Goal: Task Accomplishment & Management: Complete application form

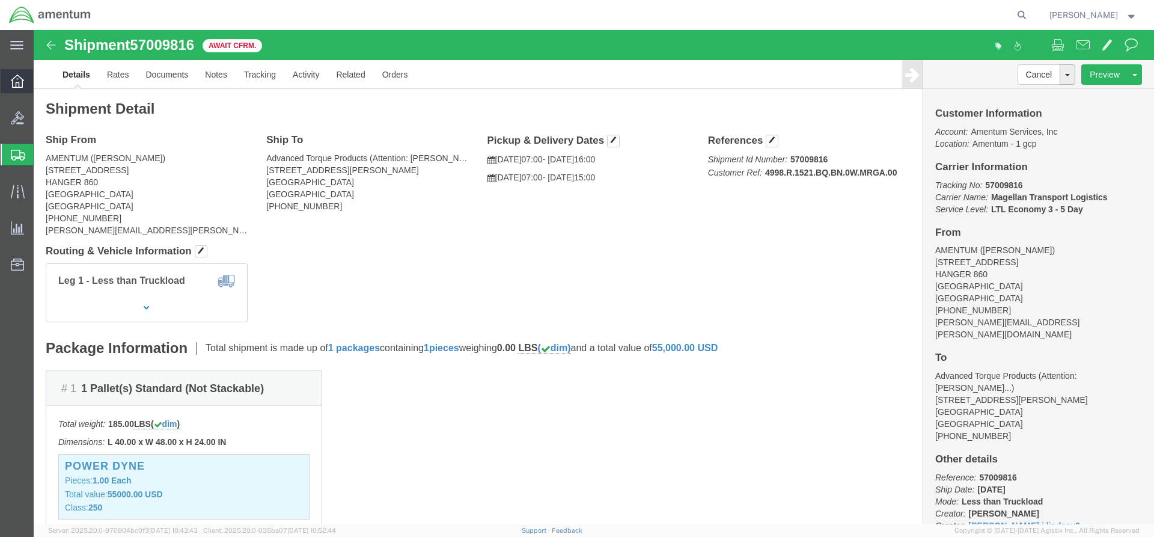
click at [17, 79] on icon at bounding box center [17, 81] width 13 height 13
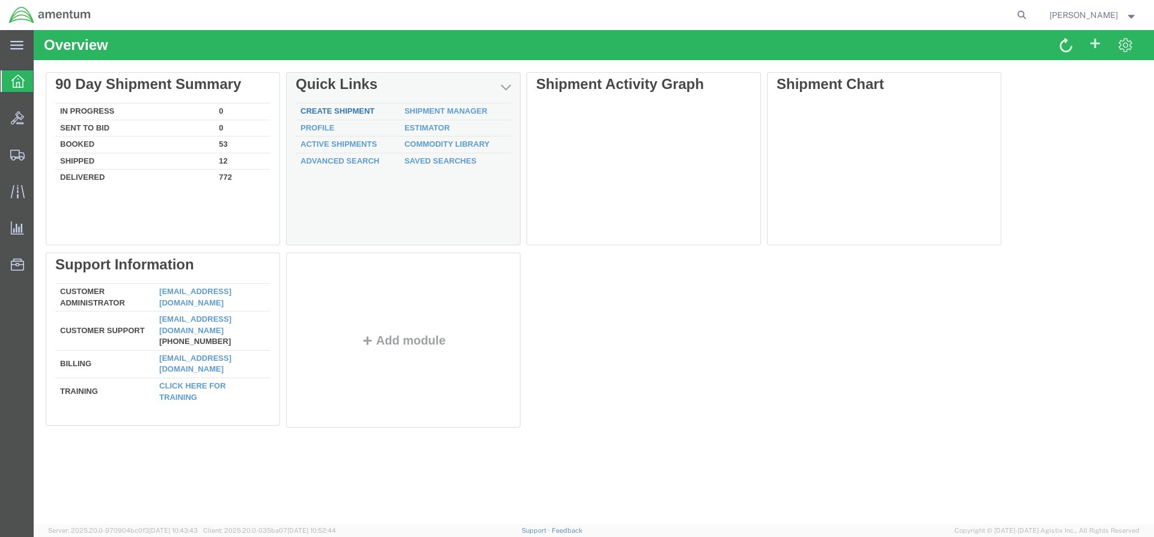
click at [345, 111] on link "Create Shipment" at bounding box center [338, 110] width 74 height 9
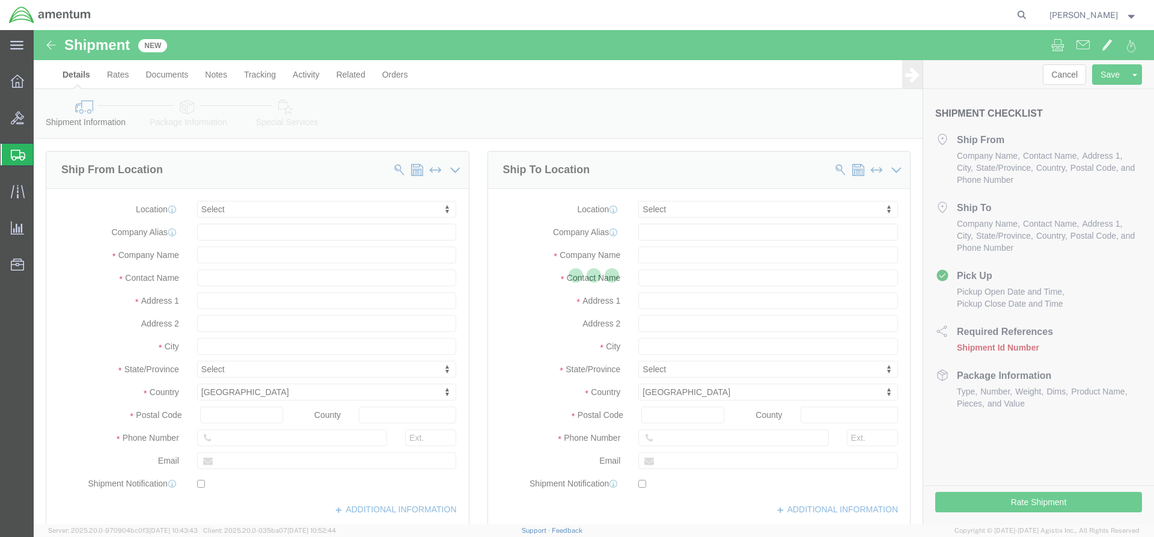
select select
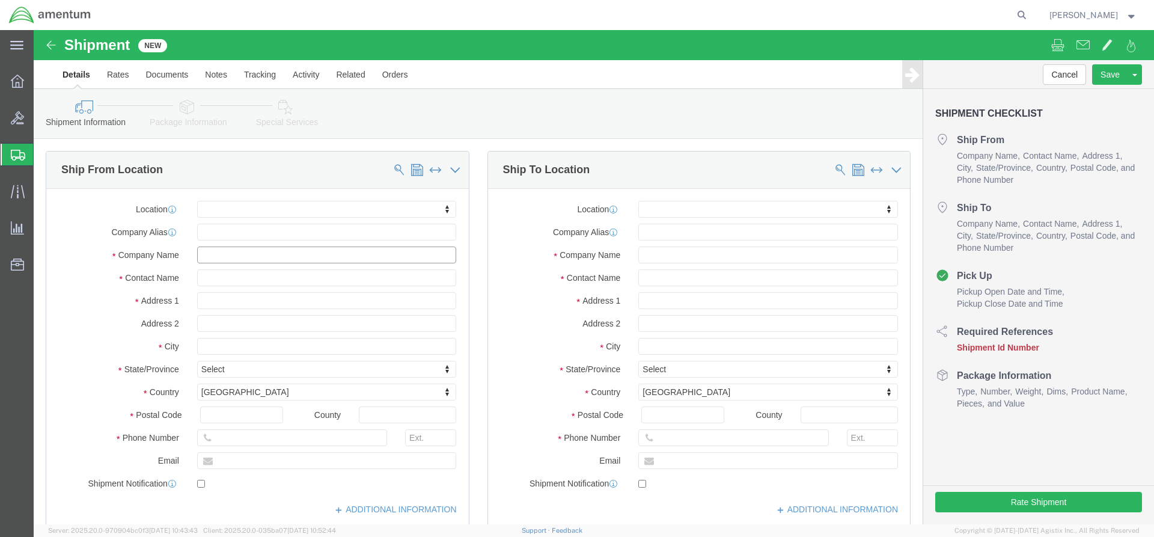
click input "text"
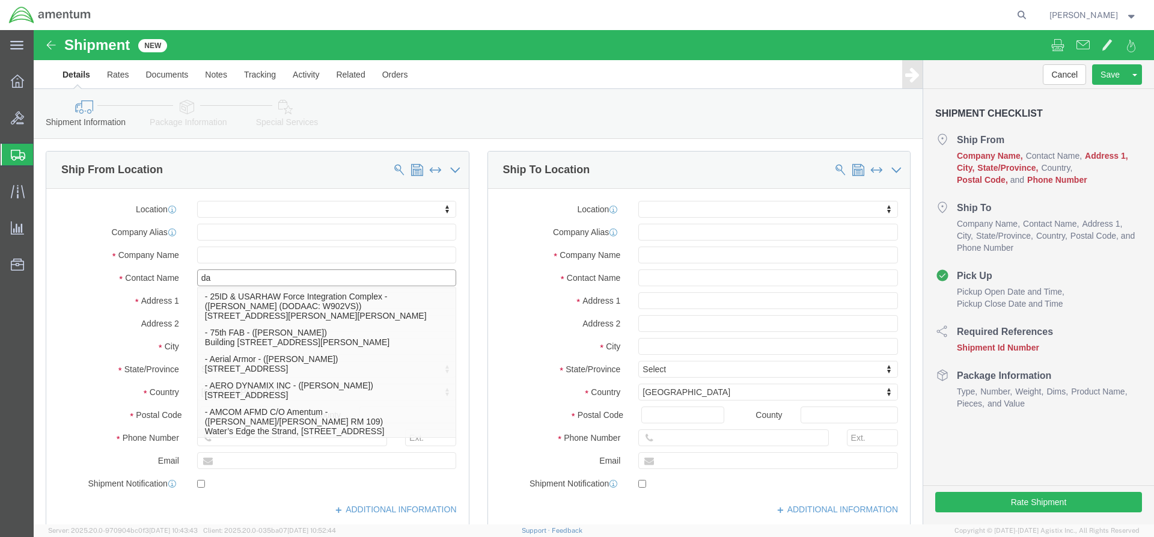
type input "[PERSON_NAME]"
click p "- AMENTUM - ([PERSON_NAME]) [STREET_ADDRESS]"
select select
type input "AMENTUM"
type input "[PERSON_NAME]"
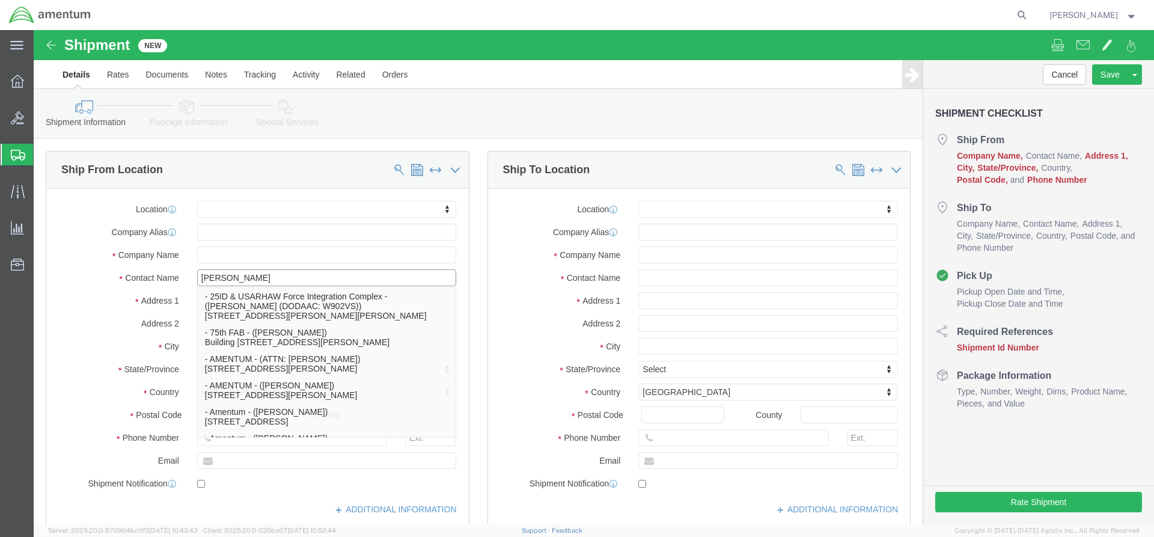
type input "[STREET_ADDRESS]"
type input "HANGER 860"
type input "[GEOGRAPHIC_DATA]"
type input "32221"
type input "[PHONE_NUMBER]"
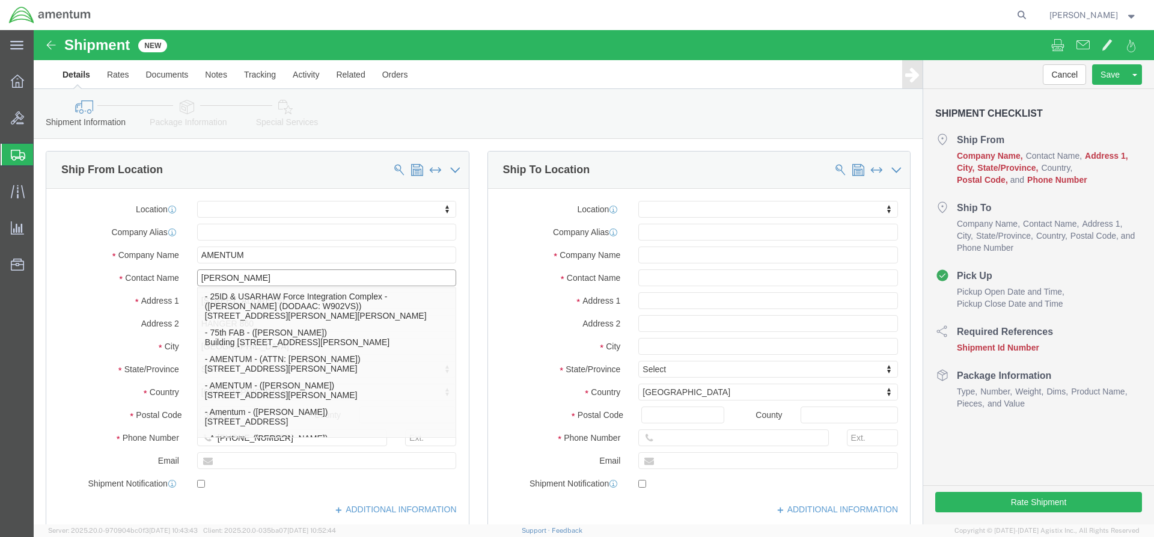
select select "FL"
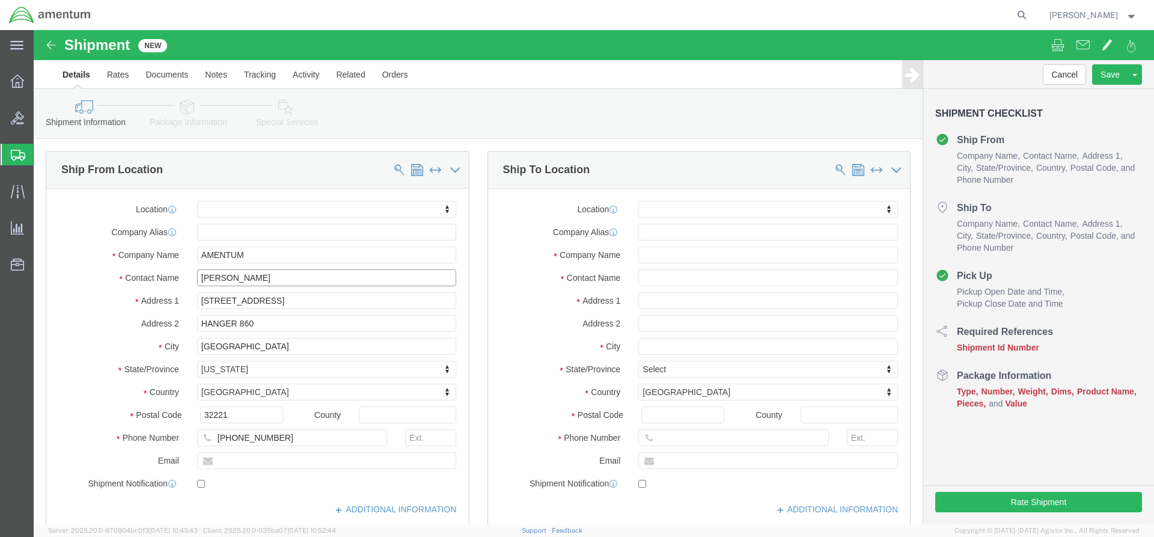
type input "[PERSON_NAME]"
click input "text"
type input "[PERSON_NAME][EMAIL_ADDRESS][PERSON_NAME][DOMAIN_NAME]"
drag, startPoint x: 217, startPoint y: 222, endPoint x: 47, endPoint y: 222, distance: 170.1
checkbox input "true"
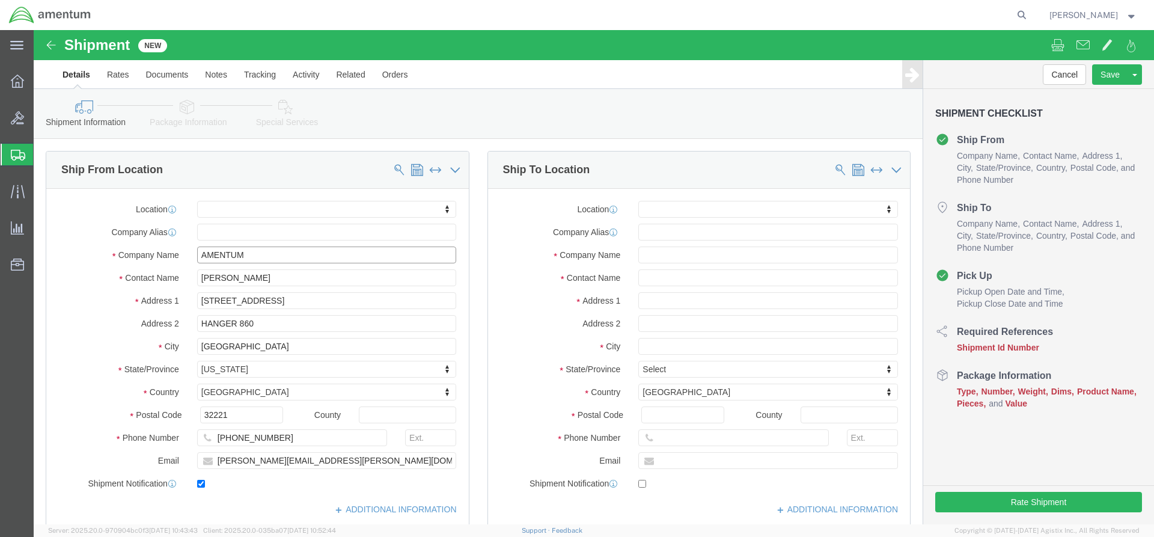
click div "Company Name AMENTUM"
drag, startPoint x: 264, startPoint y: 253, endPoint x: 55, endPoint y: 240, distance: 209.6
click div "Contact Name [PERSON_NAME] [PERSON_NAME]"
drag, startPoint x: 322, startPoint y: 269, endPoint x: 91, endPoint y: 270, distance: 230.9
click div "Address [STREET_ADDRESS]"
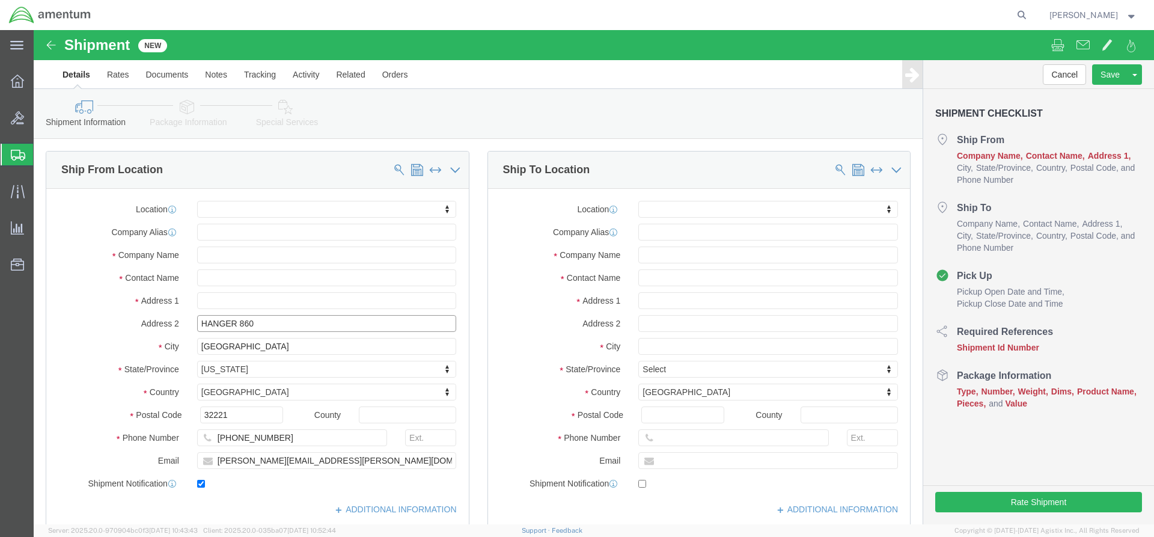
drag, startPoint x: 224, startPoint y: 296, endPoint x: 164, endPoint y: 295, distance: 60.1
click div "Address 2 HANGER 860"
select select
drag, startPoint x: 235, startPoint y: 317, endPoint x: 156, endPoint y: 314, distance: 78.8
click div "City [GEOGRAPHIC_DATA]"
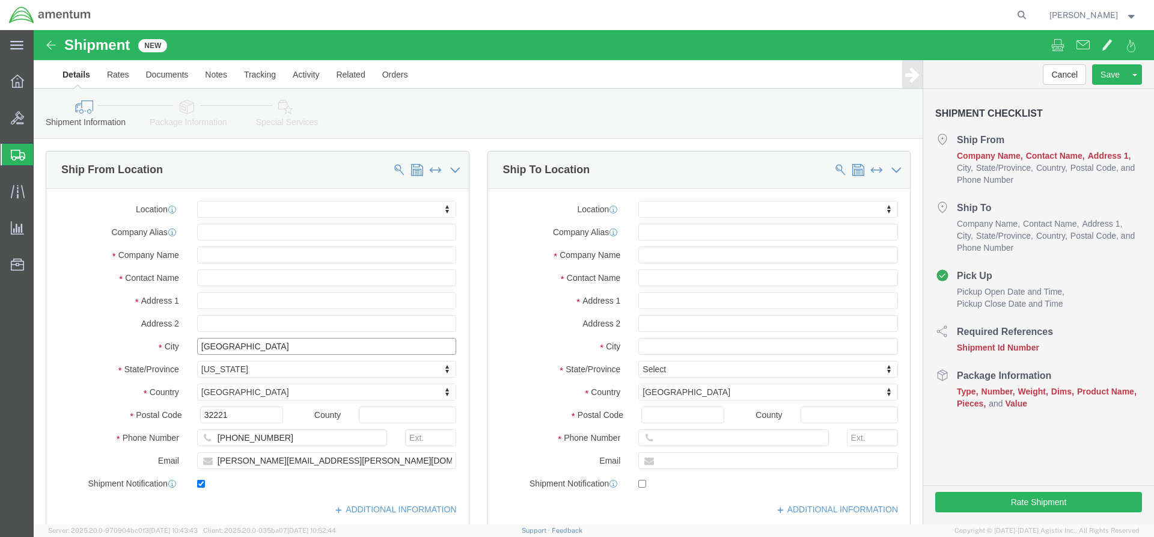
drag, startPoint x: 236, startPoint y: 315, endPoint x: 144, endPoint y: 314, distance: 92.0
click div "City [GEOGRAPHIC_DATA]"
select select
click body "Shipment New Details Rates Documents Notes Tracking Activity Related Orders Can…"
drag, startPoint x: 194, startPoint y: 382, endPoint x: 139, endPoint y: 381, distance: 54.7
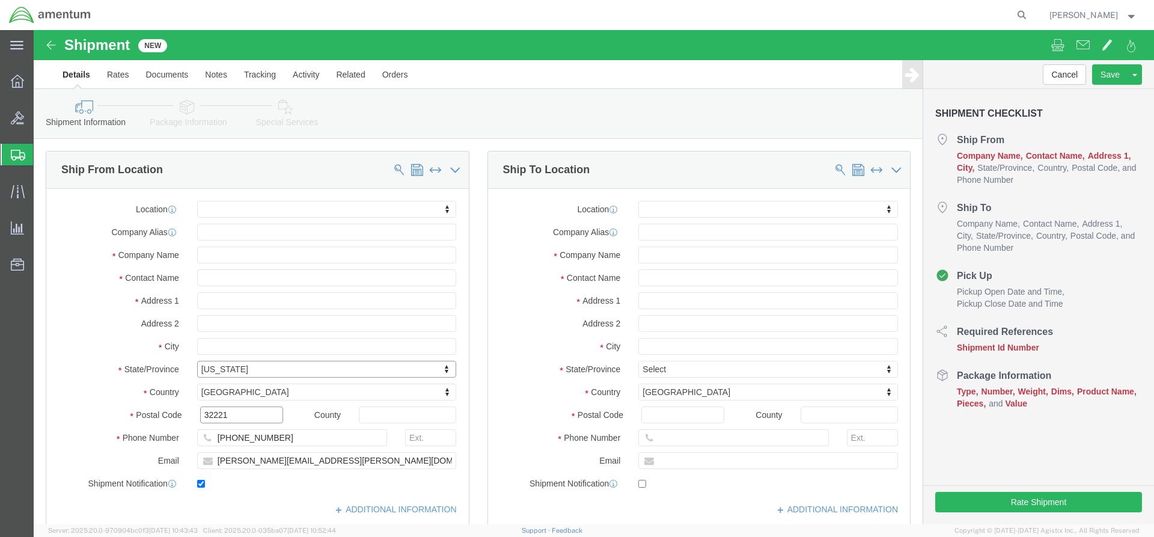
click div "Postal Code 32221"
drag, startPoint x: 243, startPoint y: 410, endPoint x: 161, endPoint y: 405, distance: 82.5
click div "[PHONE_NUMBER]"
select select
drag, startPoint x: 317, startPoint y: 433, endPoint x: 143, endPoint y: 429, distance: 174.4
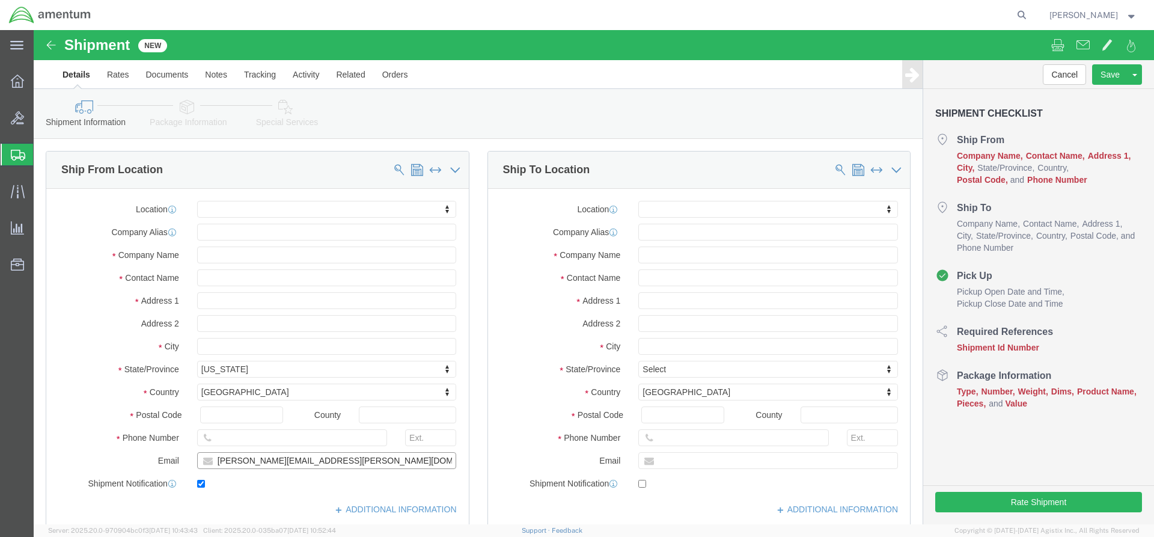
click div "Email [PERSON_NAME][EMAIL_ADDRESS][PERSON_NAME][DOMAIN_NAME]"
click input "text"
checkbox input "false"
type input "Jerem"
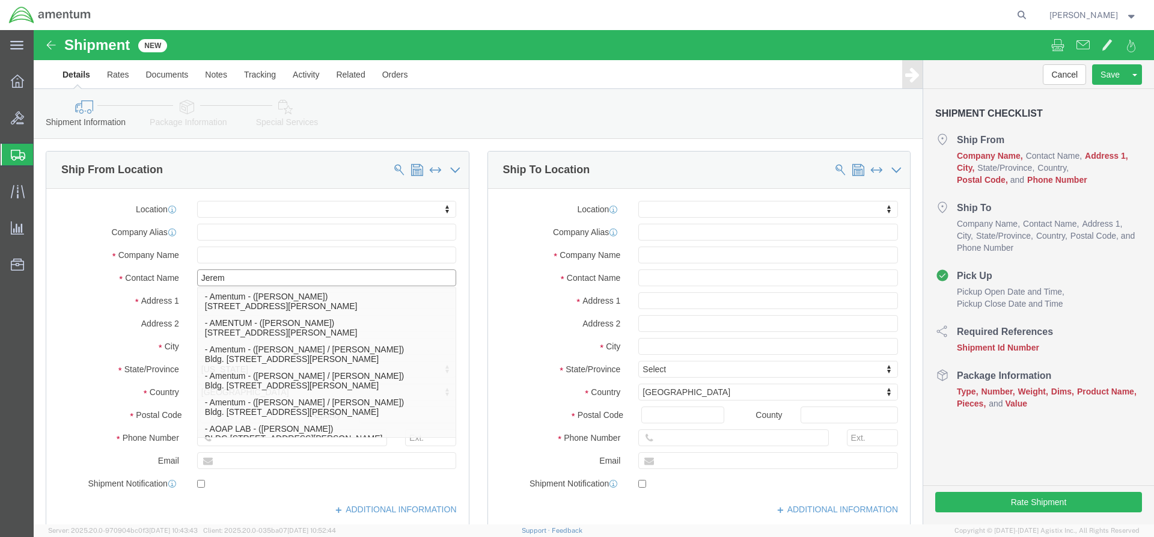
scroll to position [101, 0]
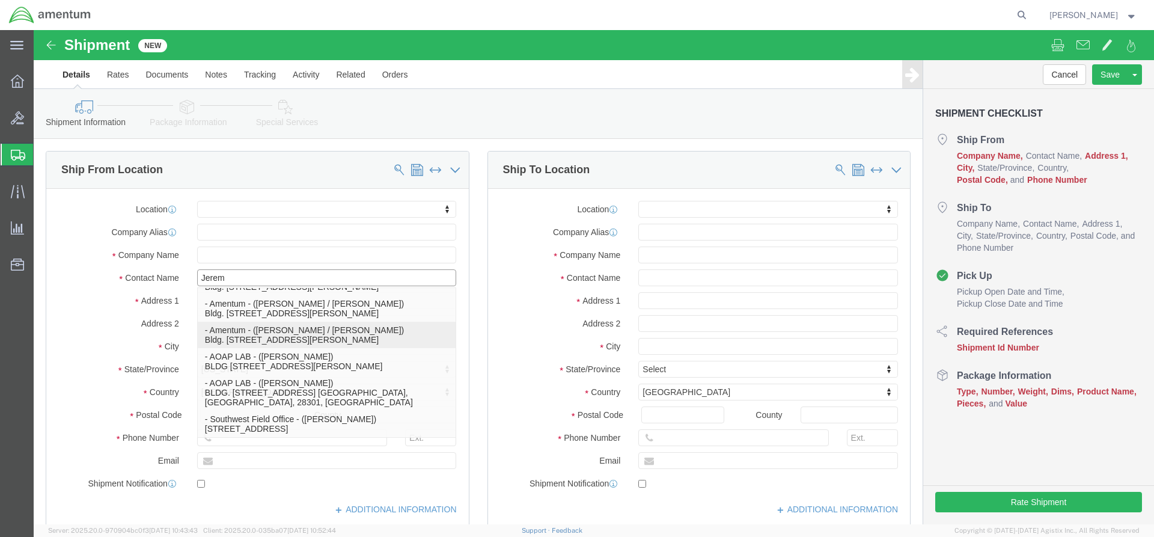
click p "- Amentum - ([PERSON_NAME] / [PERSON_NAME]) Bldg. 7132 Corner of [GEOGRAPHIC_DA…"
select select
type input "Amentum"
type input "[PERSON_NAME] / [PERSON_NAME]"
type input "Bldg. [STREET_ADDRESS] and Blacksheep Run"
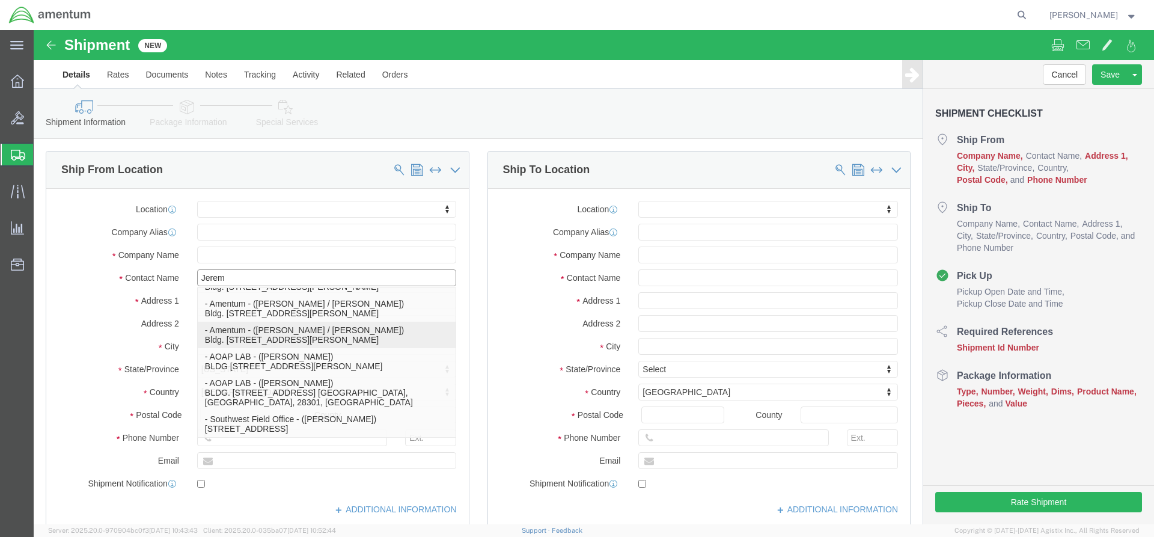
type input "Fort [PERSON_NAME]"
type input "42223"
select select "KY"
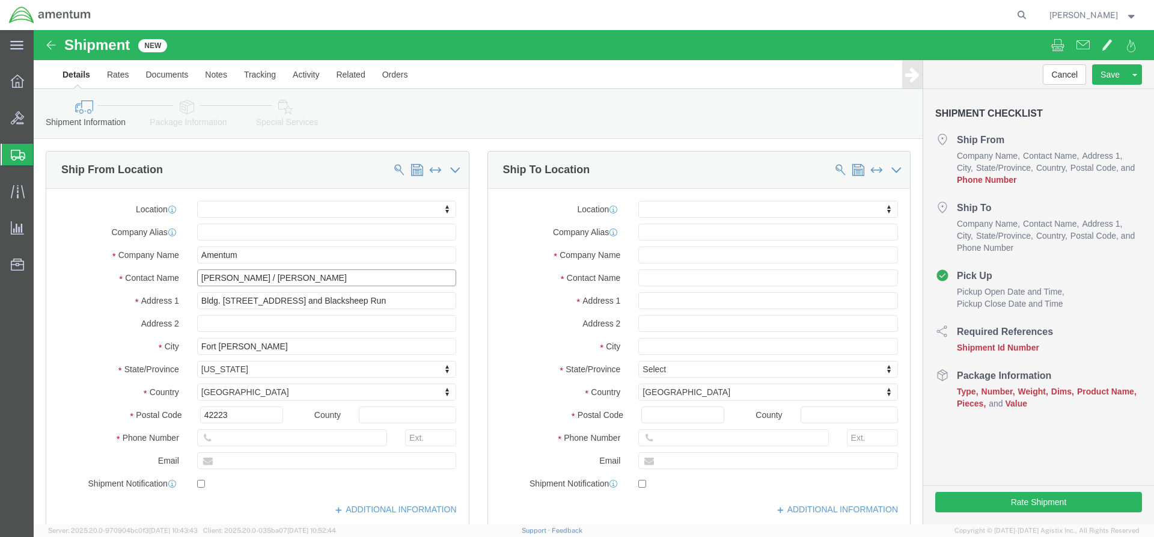
drag, startPoint x: 218, startPoint y: 245, endPoint x: 162, endPoint y: 241, distance: 55.5
click div "[PERSON_NAME] / [PERSON_NAME]"
type input "[PERSON_NAME]"
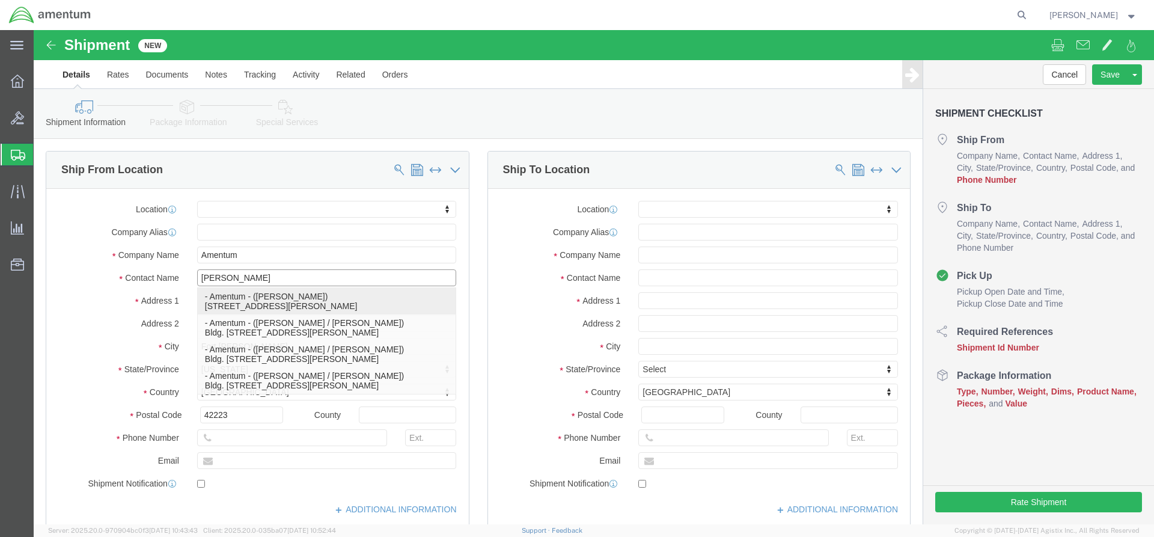
click p "- Amentum - ([PERSON_NAME]) [STREET_ADDRESS][PERSON_NAME]"
select select
type input "[PERSON_NAME]"
type input "[STREET_ADDRESS]"
select select "KY"
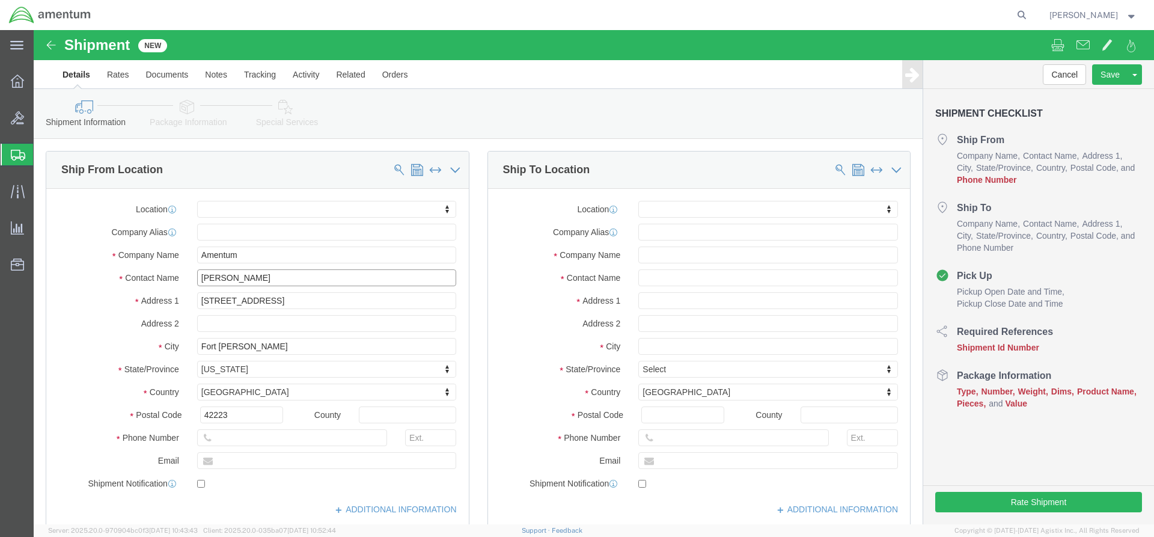
type input "[PERSON_NAME]"
drag, startPoint x: 227, startPoint y: 271, endPoint x: 168, endPoint y: 266, distance: 58.5
click input "[STREET_ADDRESS]"
paste input "AMENTUM RASM-E, Bldg 7132"
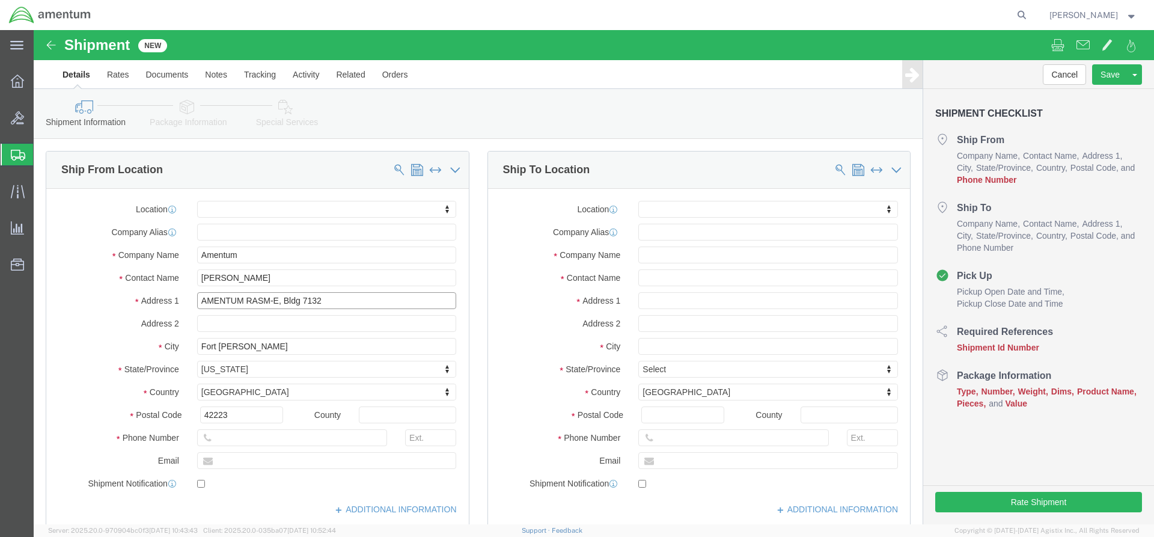
type input "AMENTUM RASM-E, Bldg 7132"
click input "text"
select select
paste input "[PHONE_NUMBER]"
type input "[PHONE_NUMBER]"
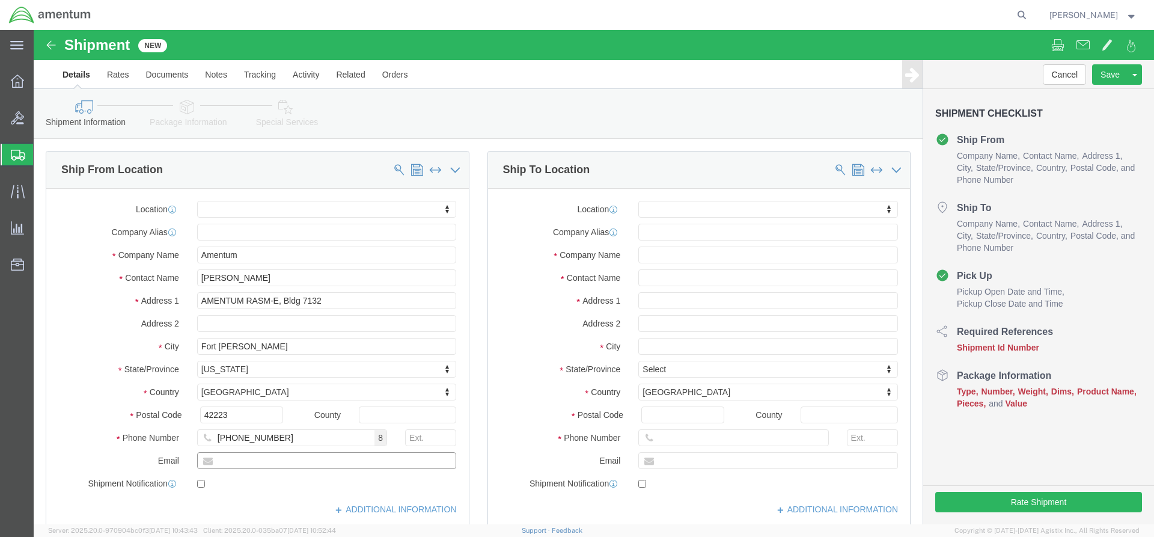
click input "text"
paste input "[PERSON_NAME][EMAIL_ADDRESS][PERSON_NAME][DOMAIN_NAME]"
type input "[PERSON_NAME][EMAIL_ADDRESS][PERSON_NAME][DOMAIN_NAME]"
click input "text"
checkbox input "true"
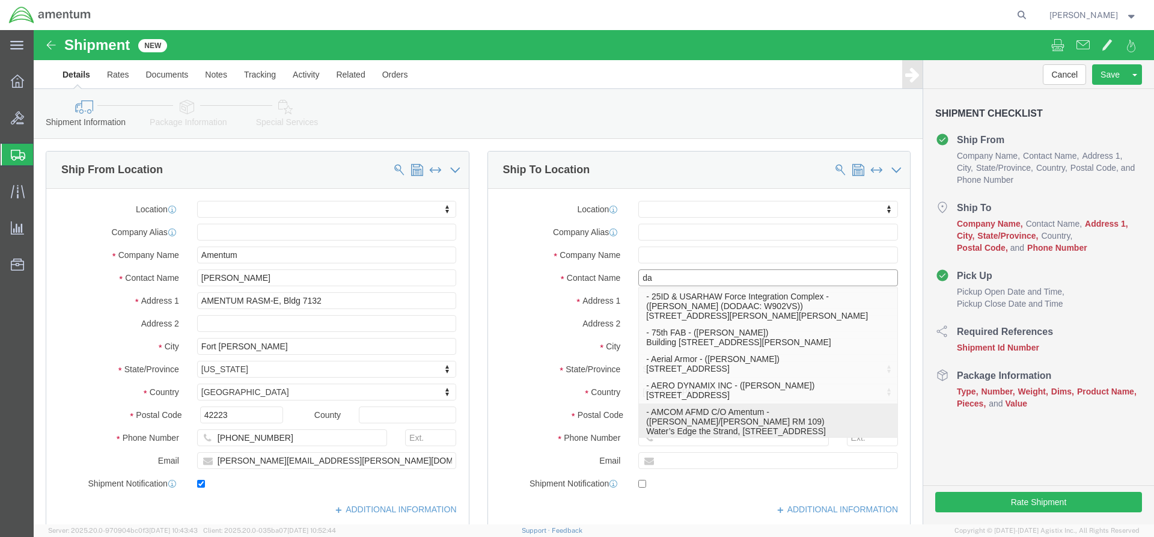
type input "[PERSON_NAME]"
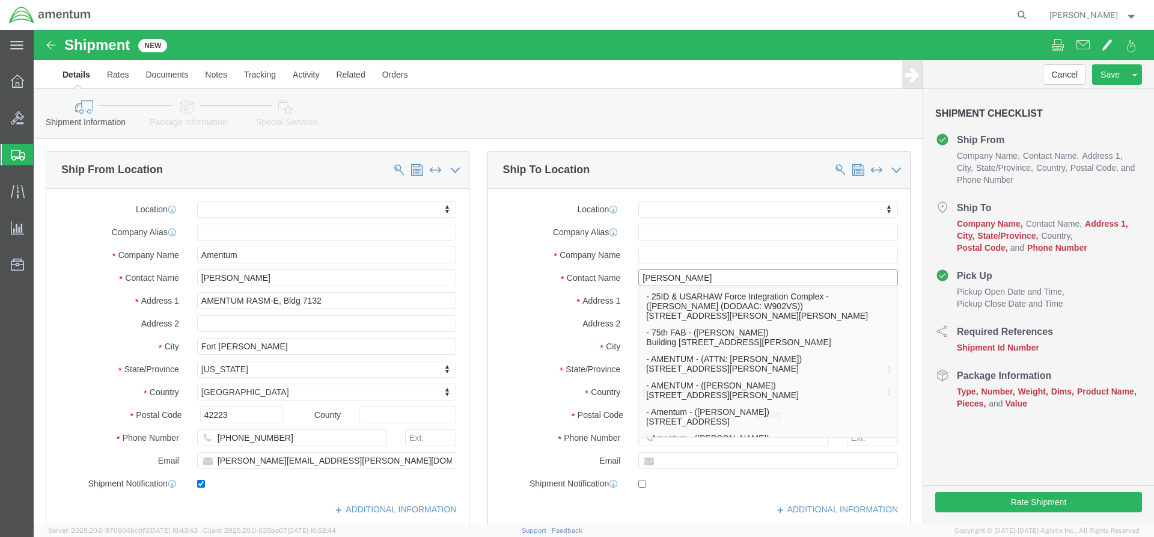
click p "- AMENTUM - ([PERSON_NAME]) [STREET_ADDRESS]"
select select
type input "AMENTUM"
type input "[PERSON_NAME]"
type input "[STREET_ADDRESS]"
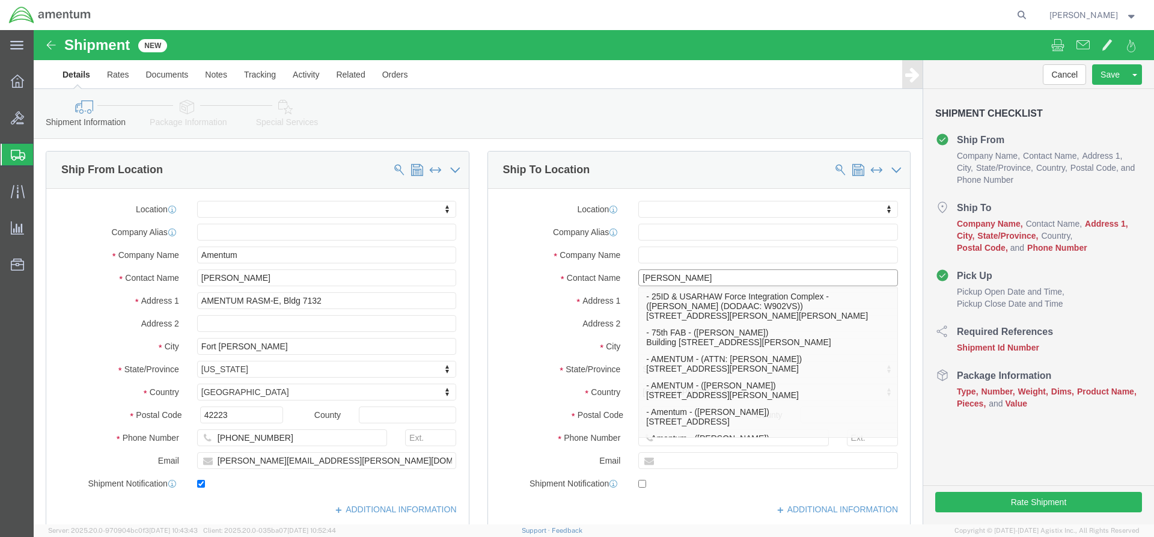
type input "HANGER 860"
type input "[GEOGRAPHIC_DATA]"
type input "32221"
type input "[PHONE_NUMBER]"
select select "FL"
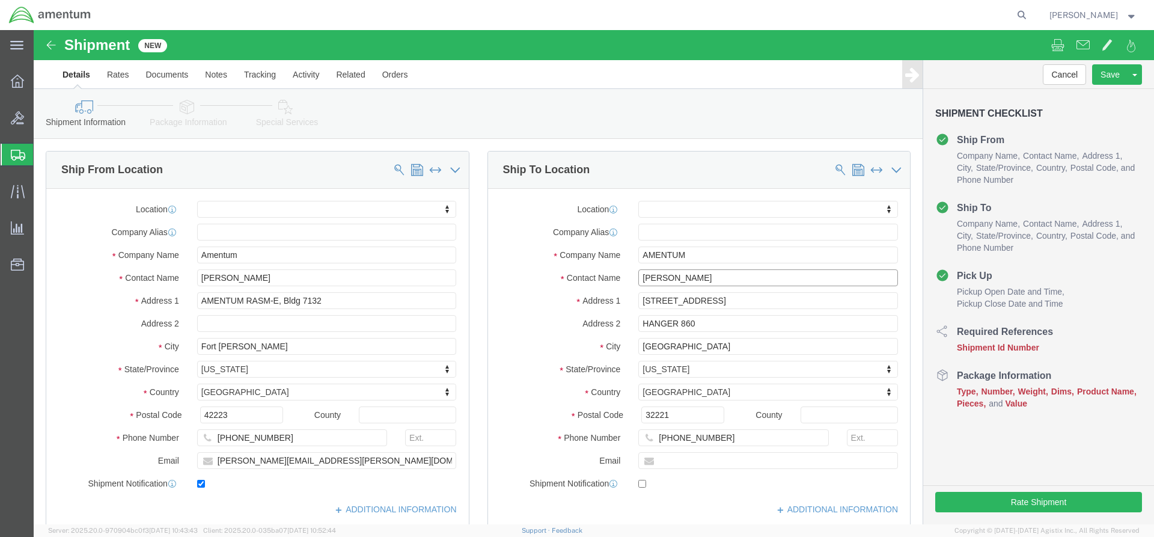
type input "[PERSON_NAME]"
click input "text"
type input "[PERSON_NAME][EMAIL_ADDRESS][PERSON_NAME][DOMAIN_NAME]"
click div "[DATE] 2:00 PM"
checkbox input "true"
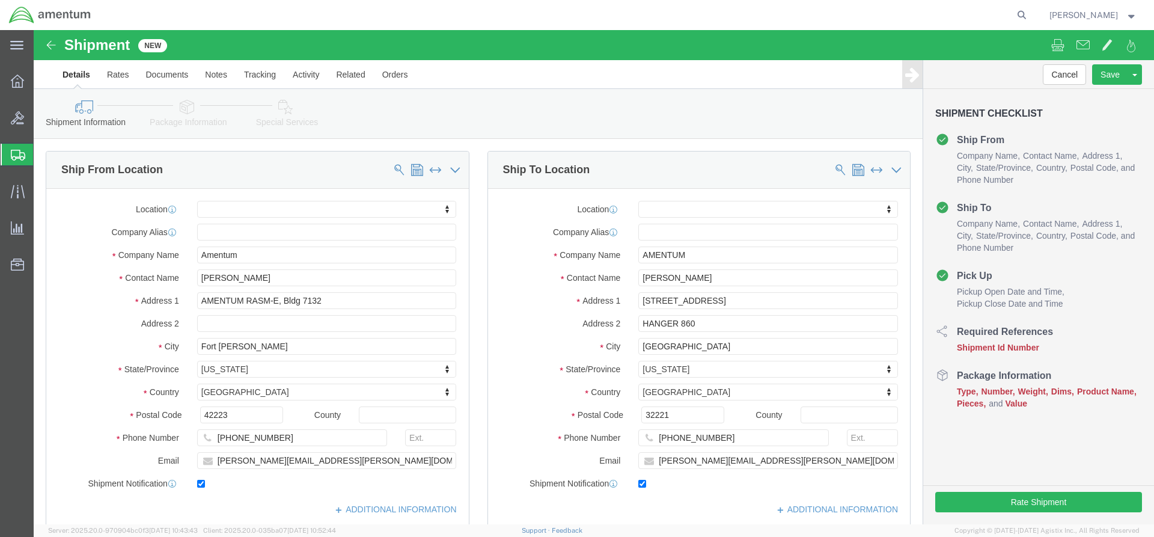
click input "2:00 PM"
drag, startPoint x: 93, startPoint y: 482, endPoint x: 112, endPoint y: 482, distance: 18.6
click input "7:00 PM"
type input "7:am"
click button "Apply"
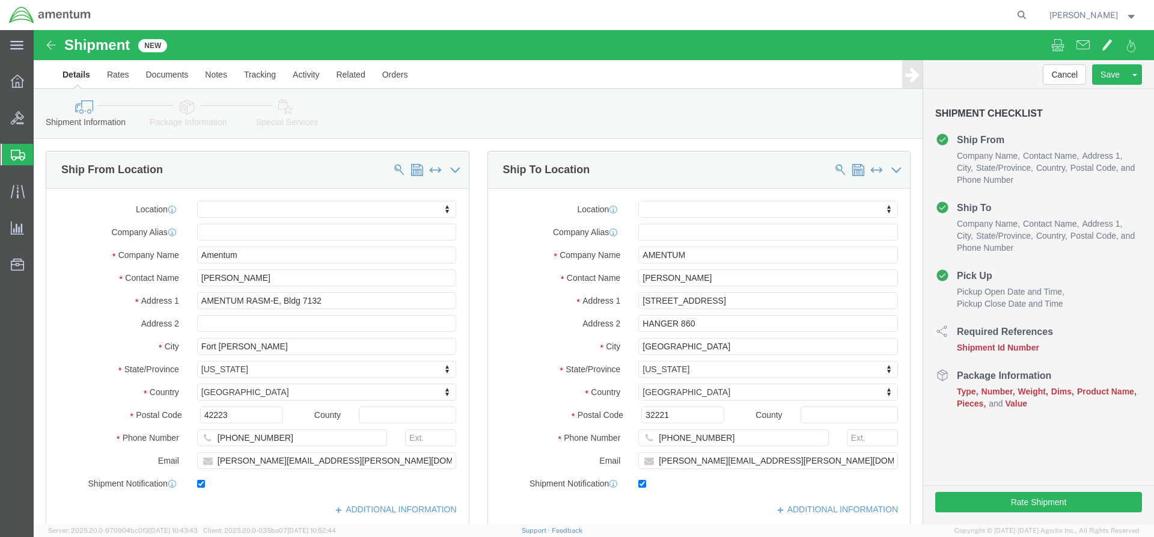
click div "[DATE] 8:00 AM"
drag, startPoint x: 290, startPoint y: 359, endPoint x: 306, endPoint y: 361, distance: 16.4
click input "3:00 AM"
type input "3:pm"
click button "Apply"
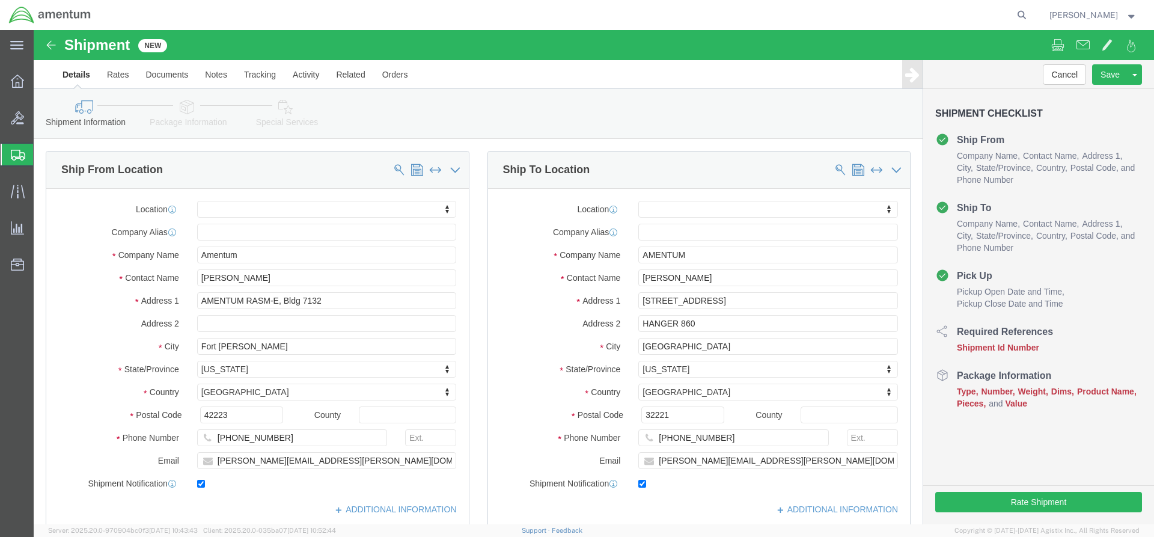
click div
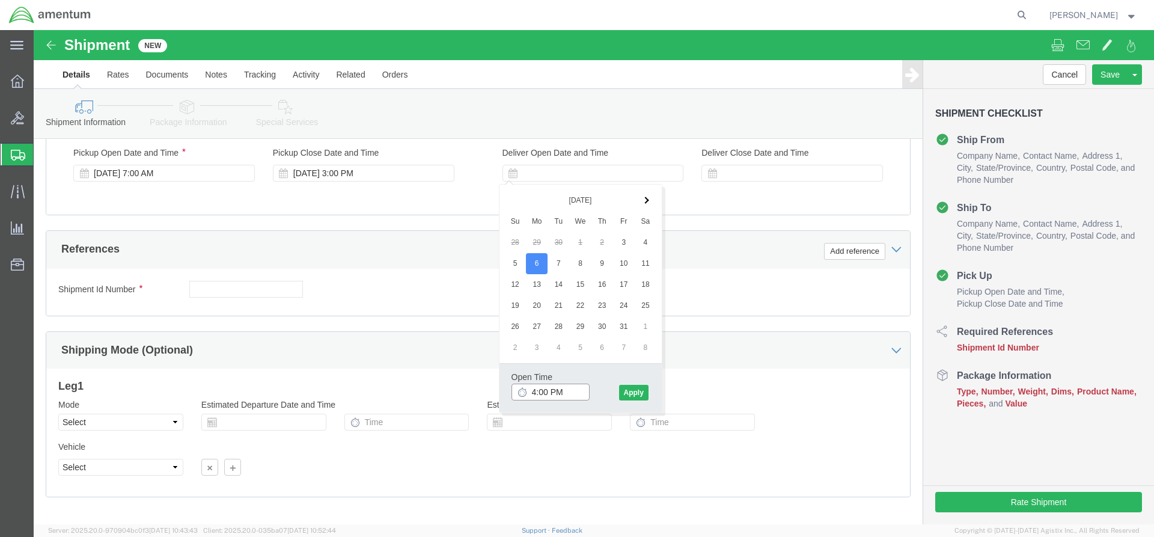
click input "4:00 PM"
drag, startPoint x: 518, startPoint y: 363, endPoint x: 528, endPoint y: 363, distance: 10.2
click input "7:00 PM"
type input "7:am"
click button "Apply"
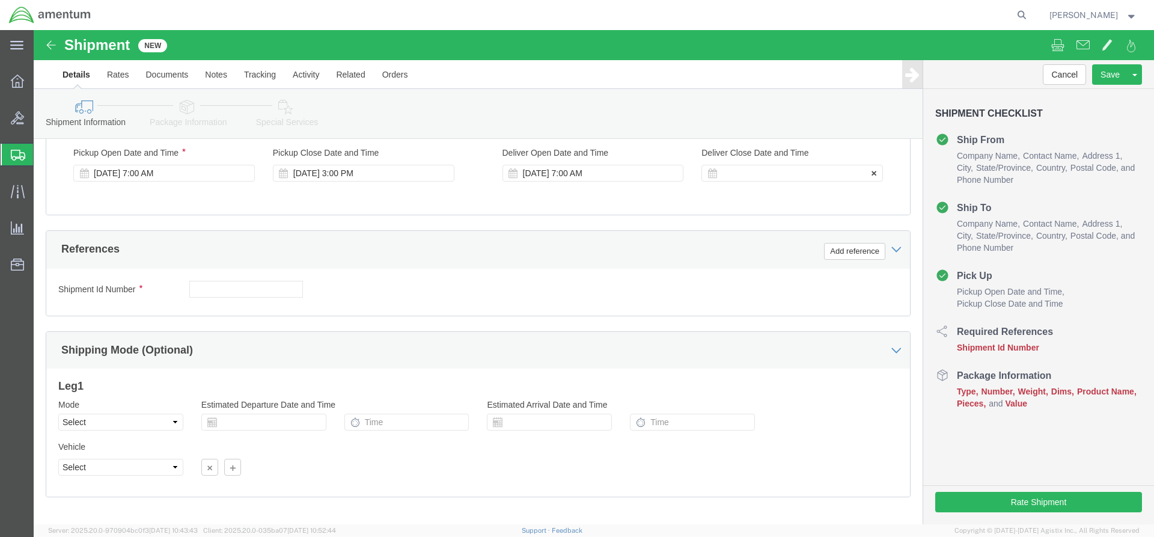
click div
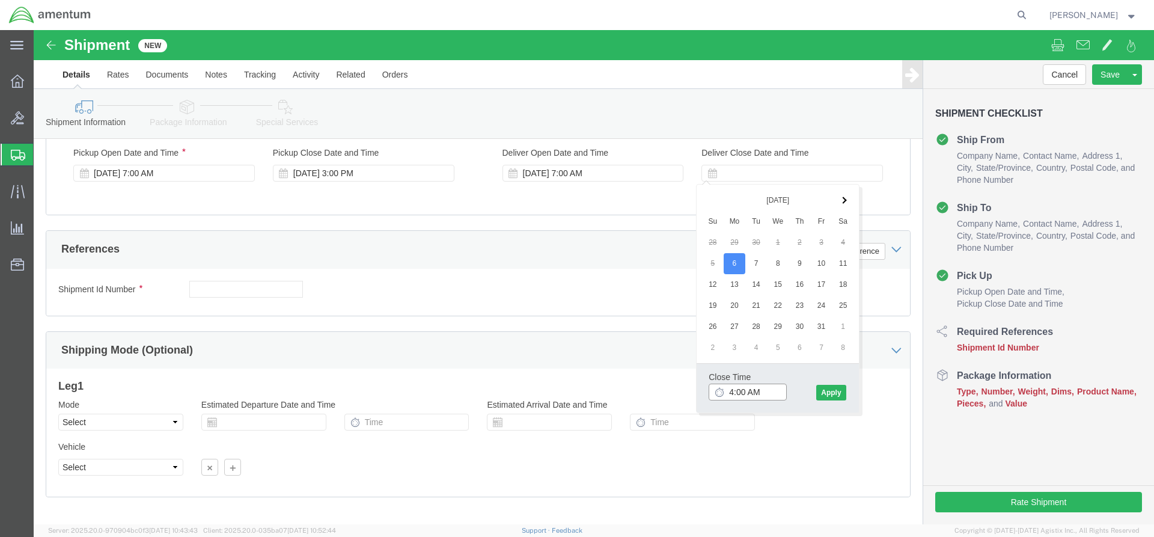
drag, startPoint x: 715, startPoint y: 357, endPoint x: 728, endPoint y: 357, distance: 12.6
click input "4:00 AM"
type input "4:00 PM"
click button "Apply"
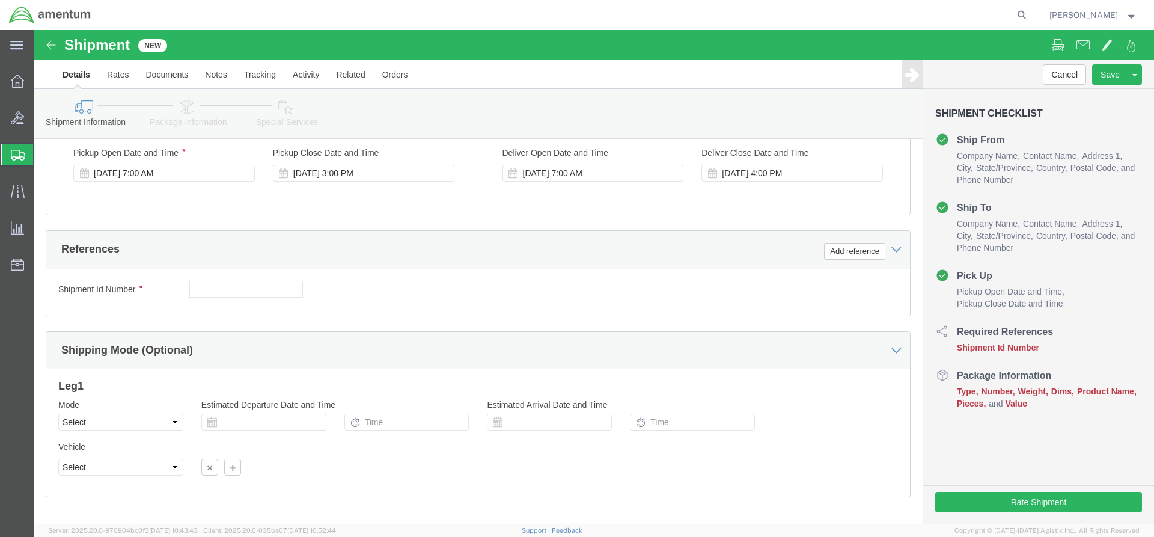
click button "Continue"
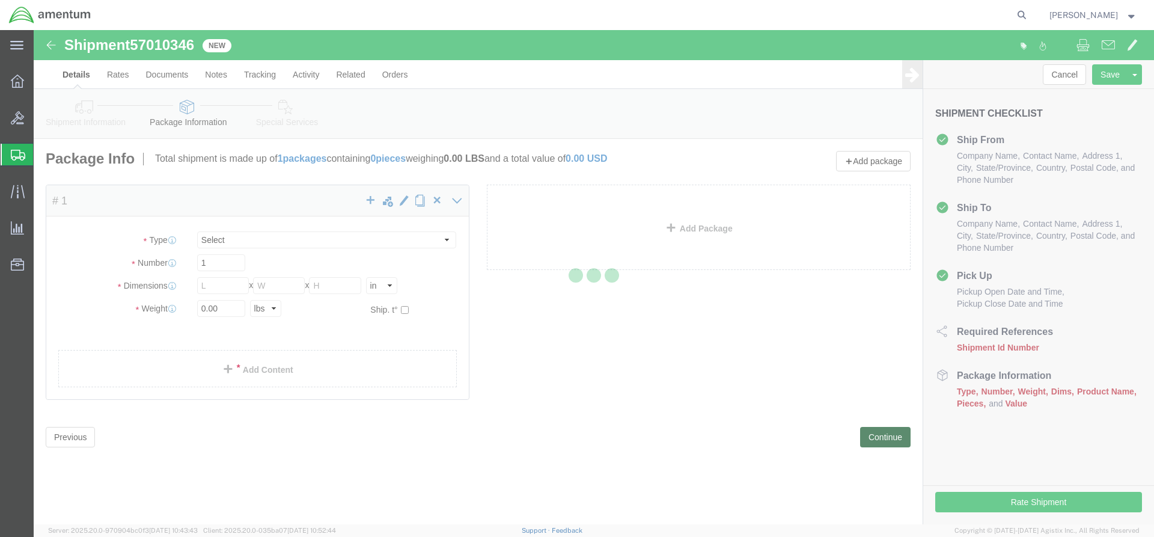
select select "CBOX"
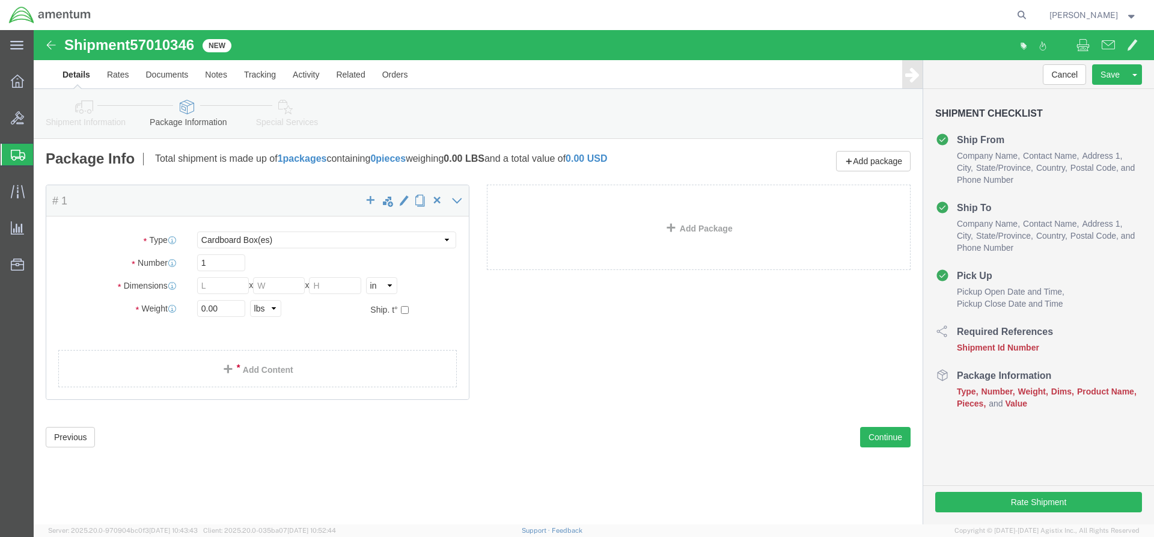
drag, startPoint x: 164, startPoint y: 14, endPoint x: 102, endPoint y: 11, distance: 62.6
click span "57010346"
click icon
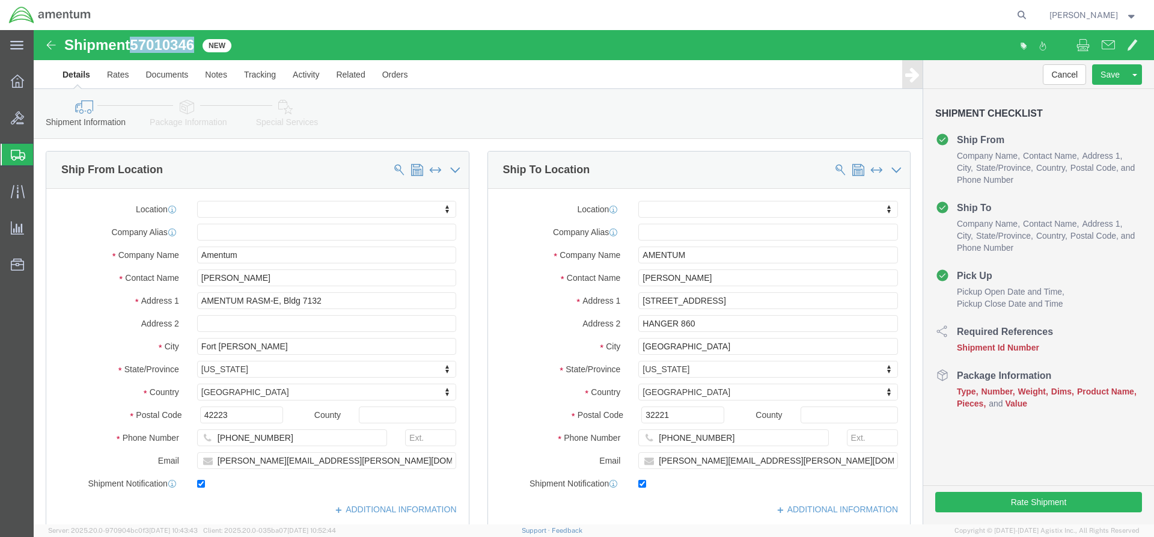
click input "text"
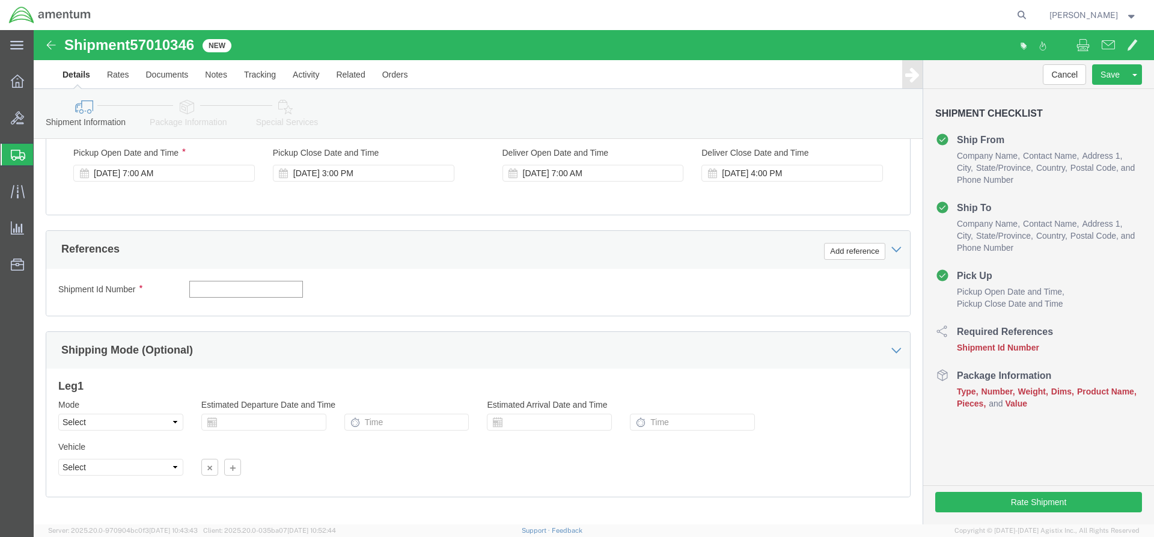
paste input "57010346"
type input "57010346"
click button "Add reference"
select select "CUSTREF"
click input "text"
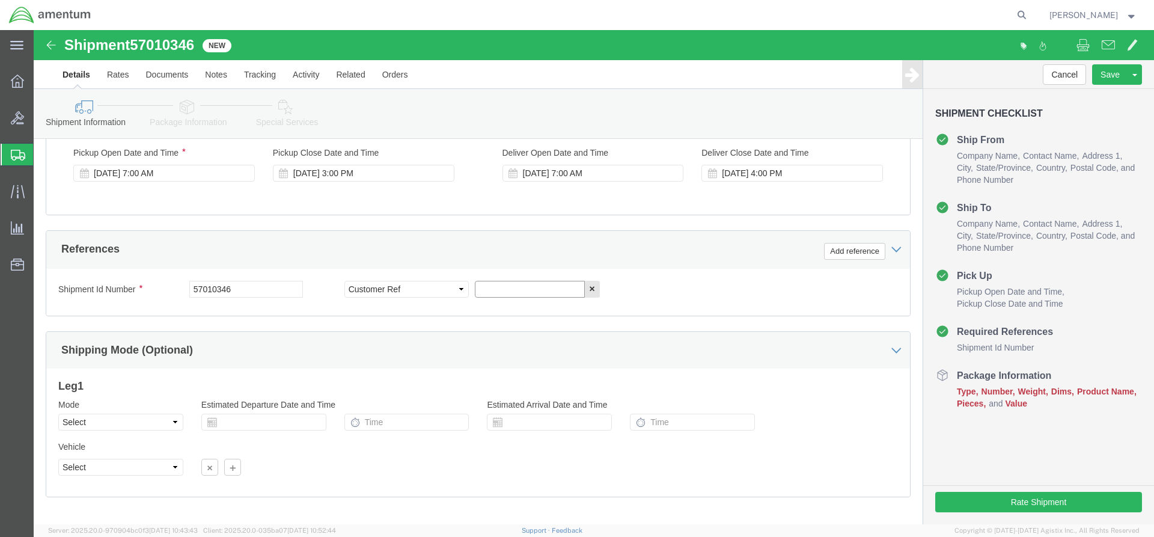
paste input "4998.R.1521.BT.BU.0Z.JVFL.00"
type input "4998.R.1521.BT.BU.0Z.JVFL.00"
click button "Continue"
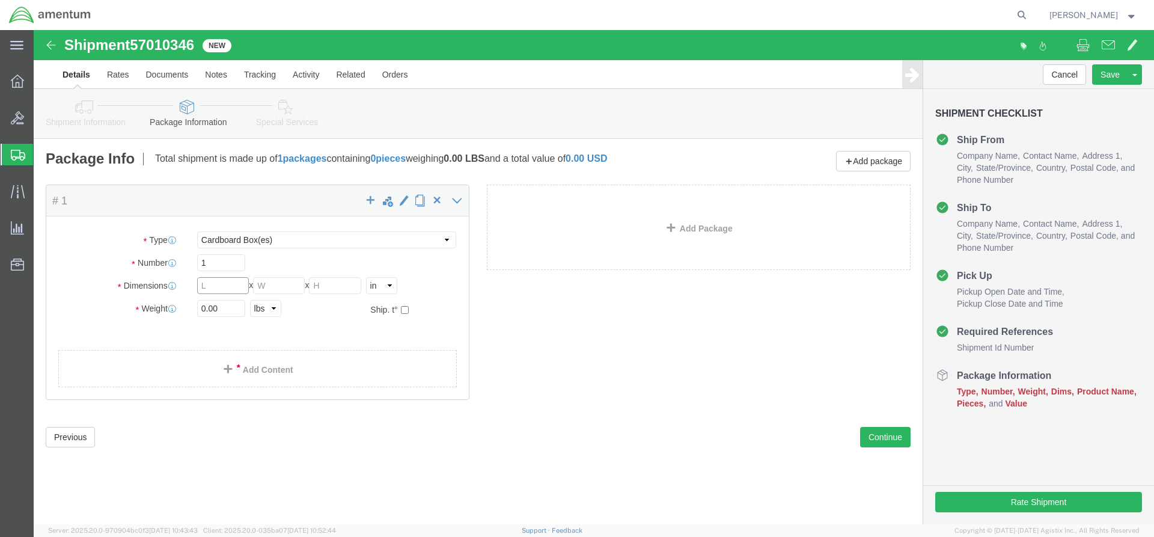
click input "text"
type input "21"
click input "text"
type input "21"
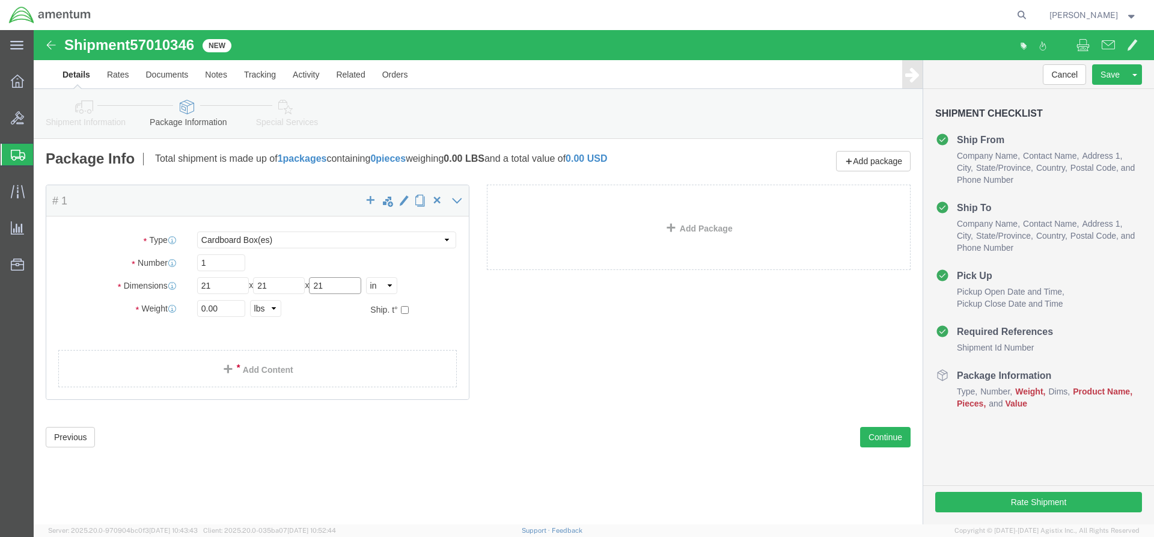
type input "21"
drag, startPoint x: 189, startPoint y: 274, endPoint x: 161, endPoint y: 276, distance: 28.3
click div "0.00 Select kgs lbs"
type input "9"
click ul
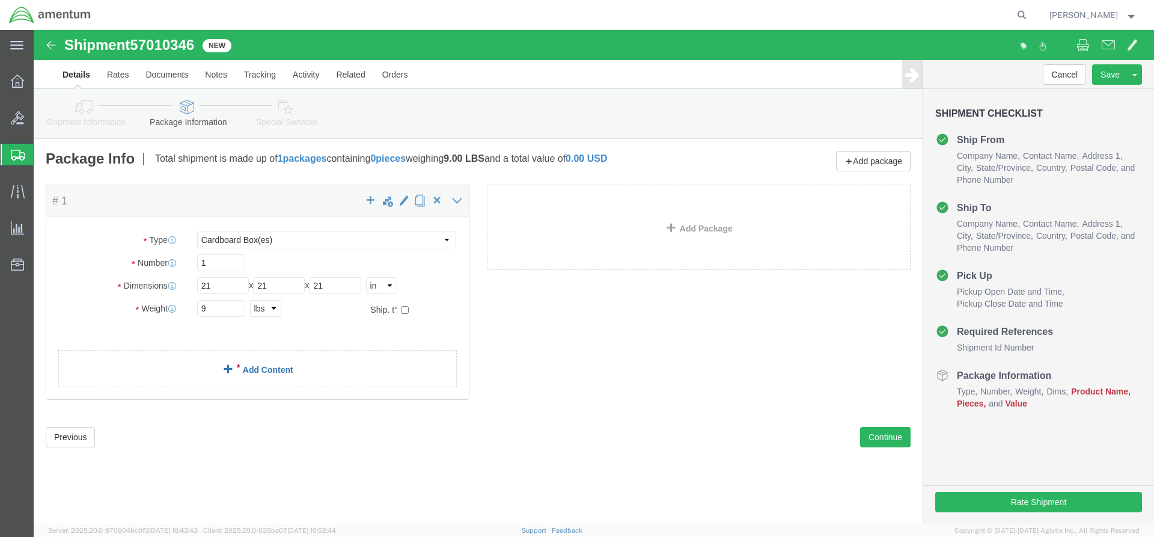
click link "Add Content"
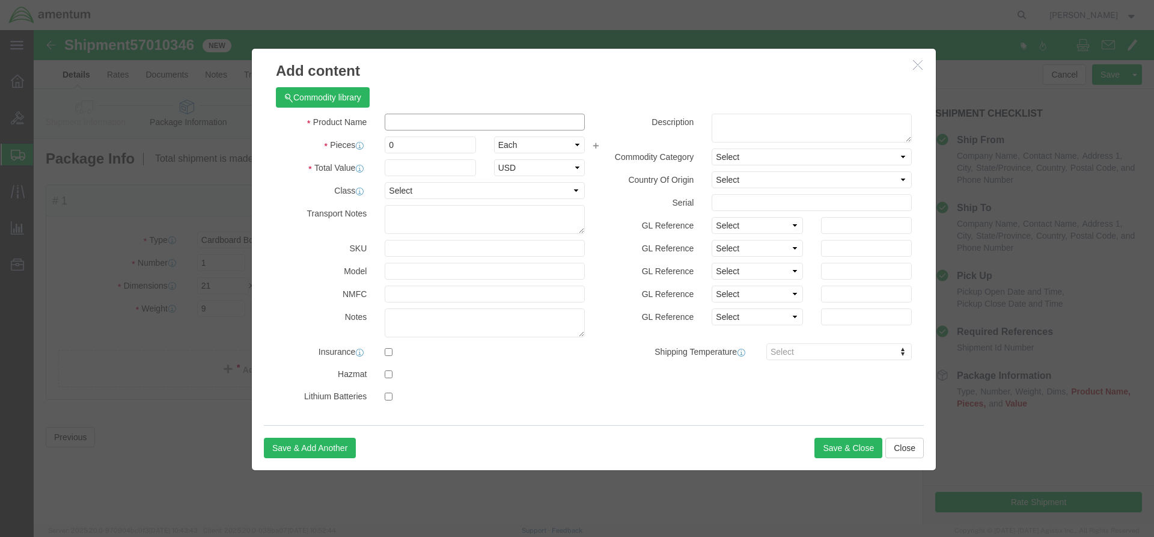
click input "text"
type input "Seal"
click input "0"
type input "2"
click icon
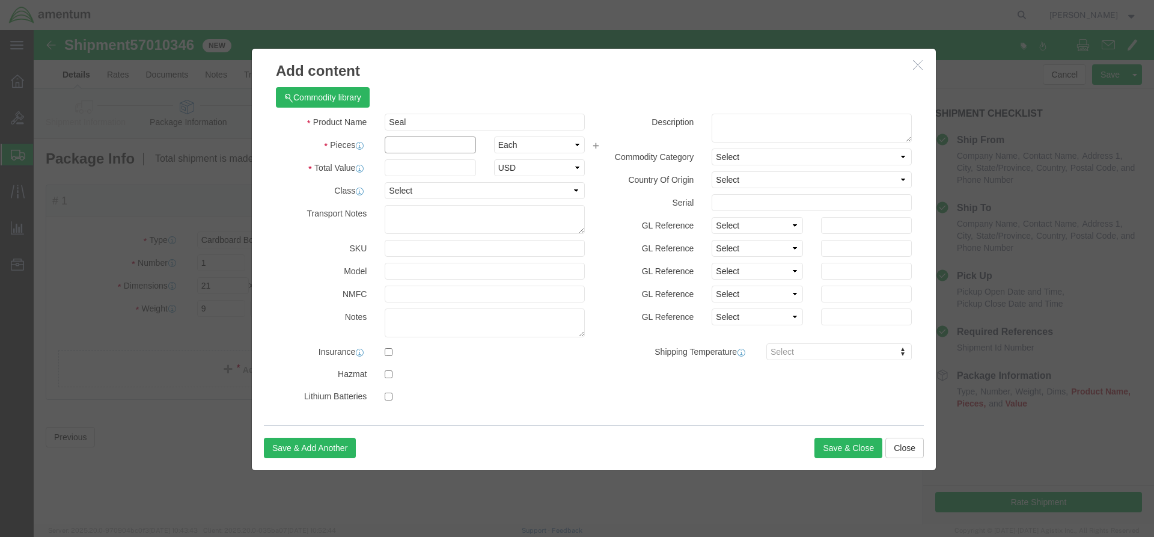
click input "text"
type input "2"
click input "text"
type input "677.00"
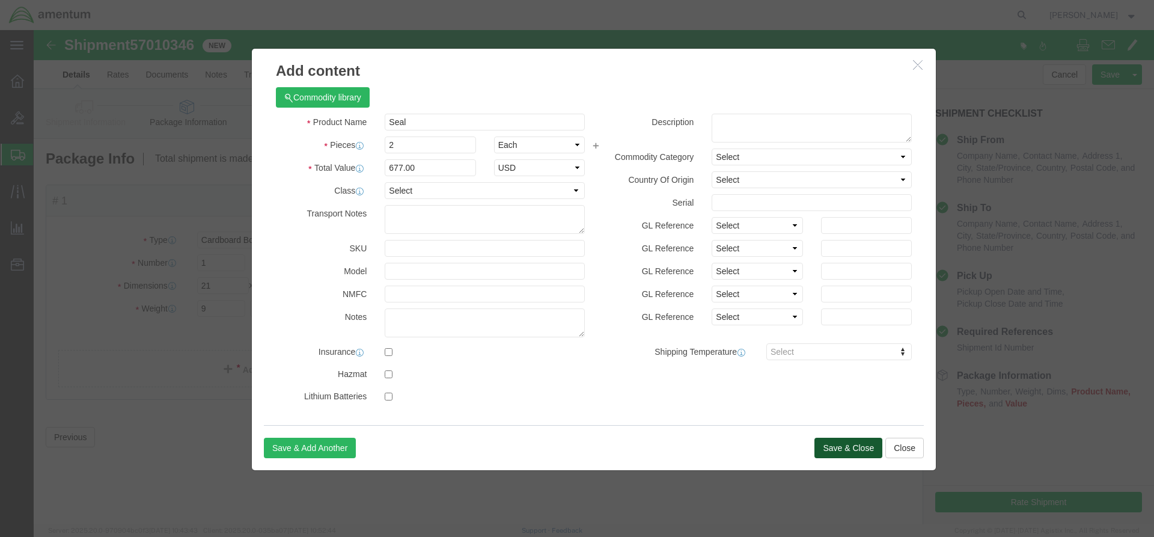
click button "Save & Close"
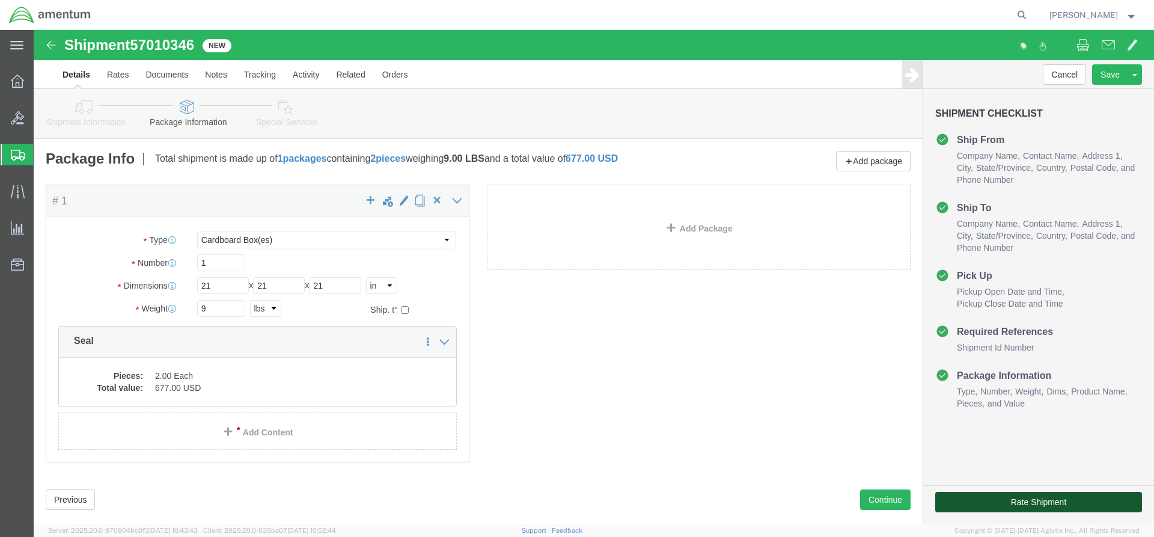
click button "Rate Shipment"
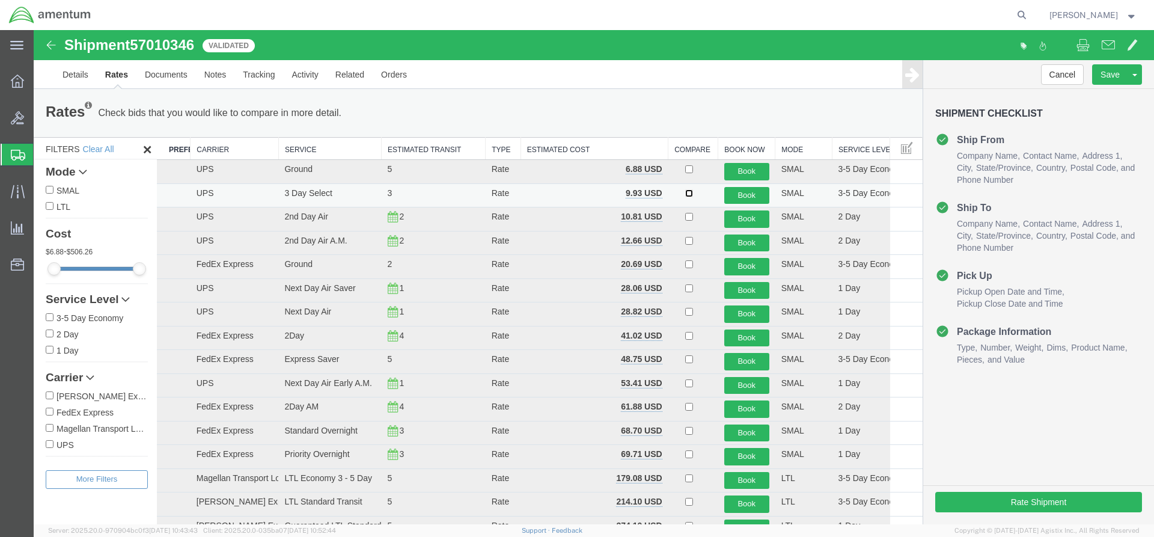
click at [687, 194] on input "checkbox" at bounding box center [689, 193] width 8 height 8
checkbox input "true"
click at [731, 193] on button "Book" at bounding box center [746, 195] width 45 height 17
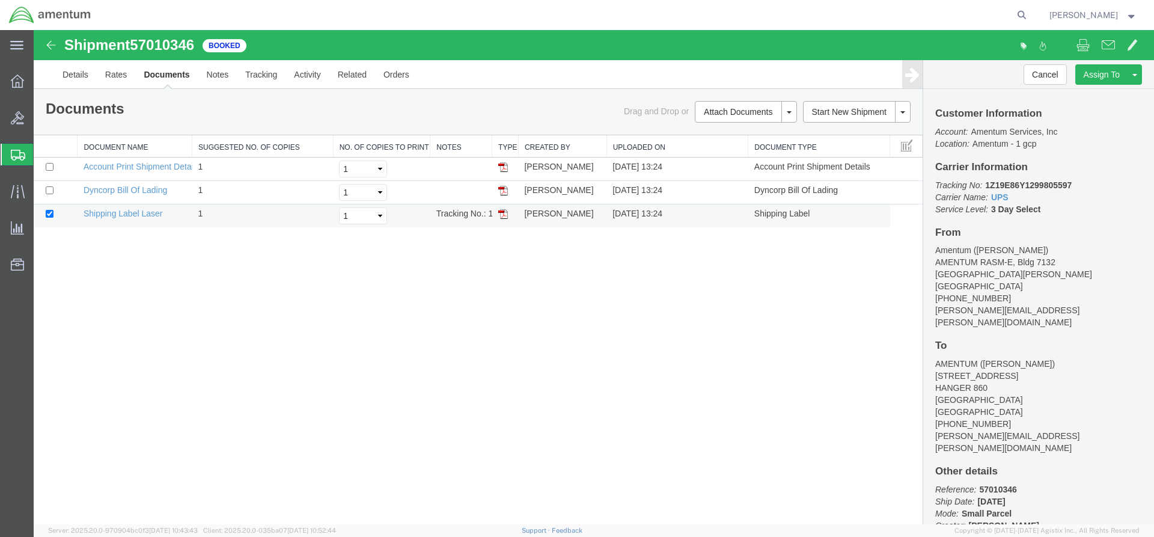
click at [506, 210] on img at bounding box center [503, 214] width 10 height 10
